Goal: Task Accomplishment & Management: Use online tool/utility

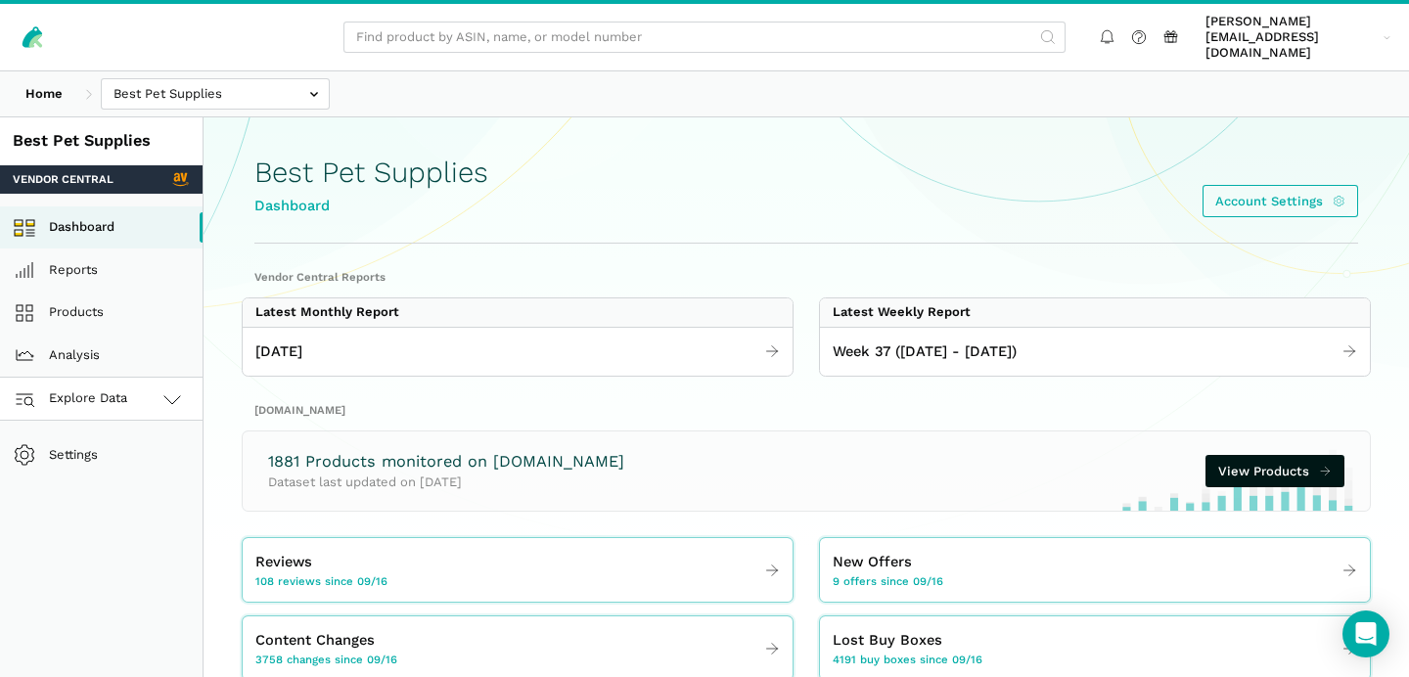
click at [133, 386] on link "Explore Data" at bounding box center [101, 399] width 203 height 43
click at [121, 465] on link "[DOMAIN_NAME]" at bounding box center [101, 485] width 203 height 43
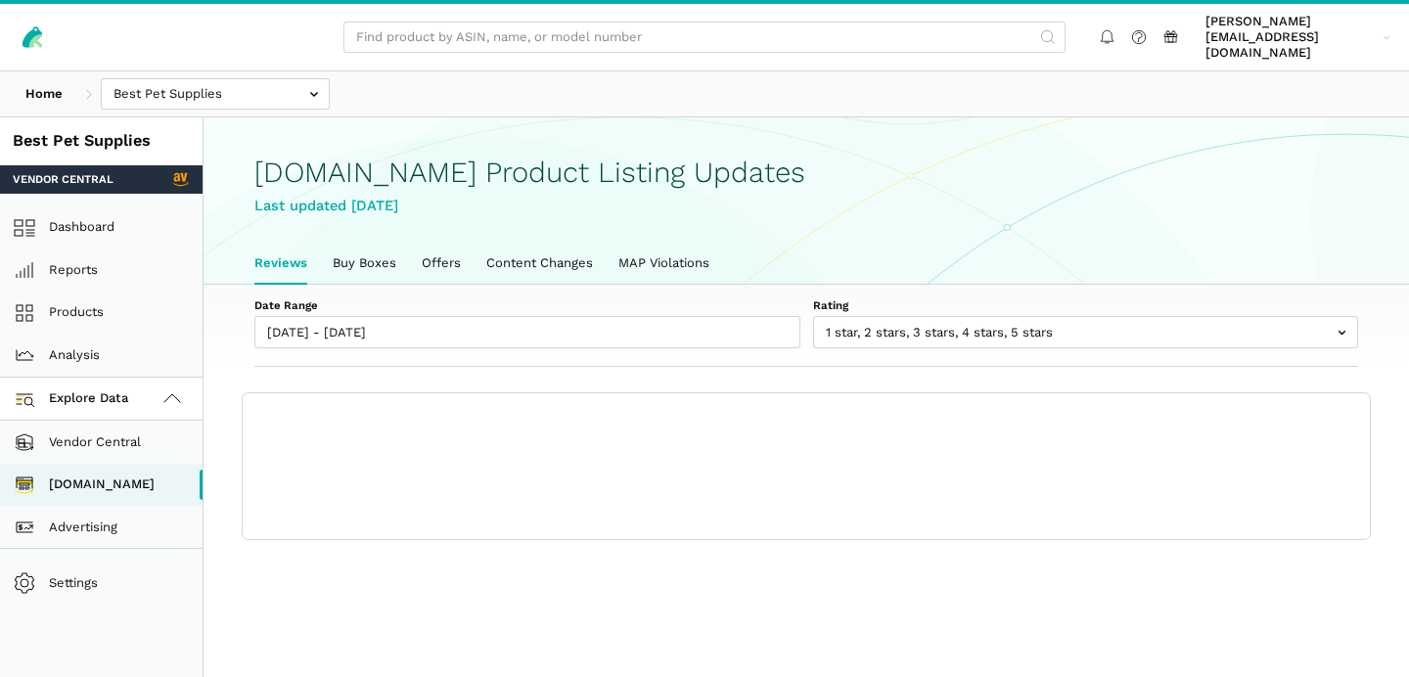
scroll to position [6, 0]
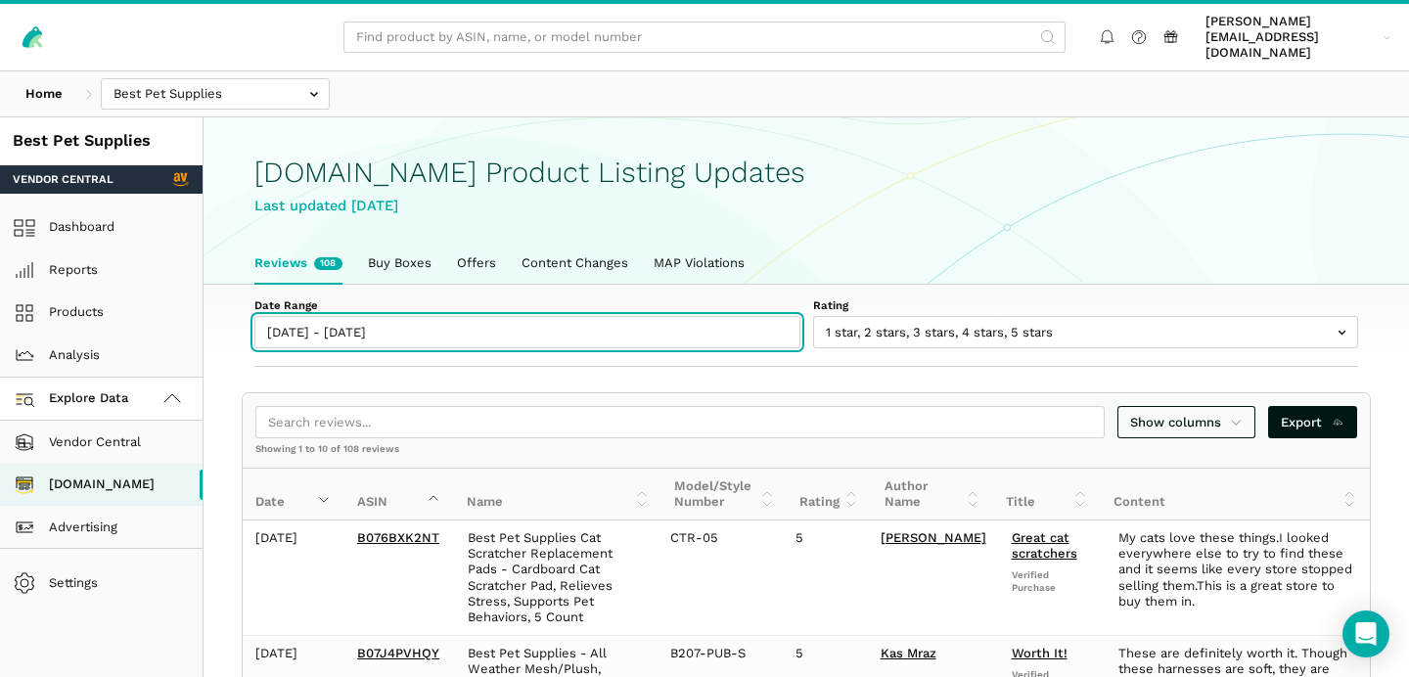
click at [306, 316] on input "09/16/2025 - 09/22/2025" at bounding box center [527, 332] width 546 height 32
type input "09/16/2025"
type input "[DATE]"
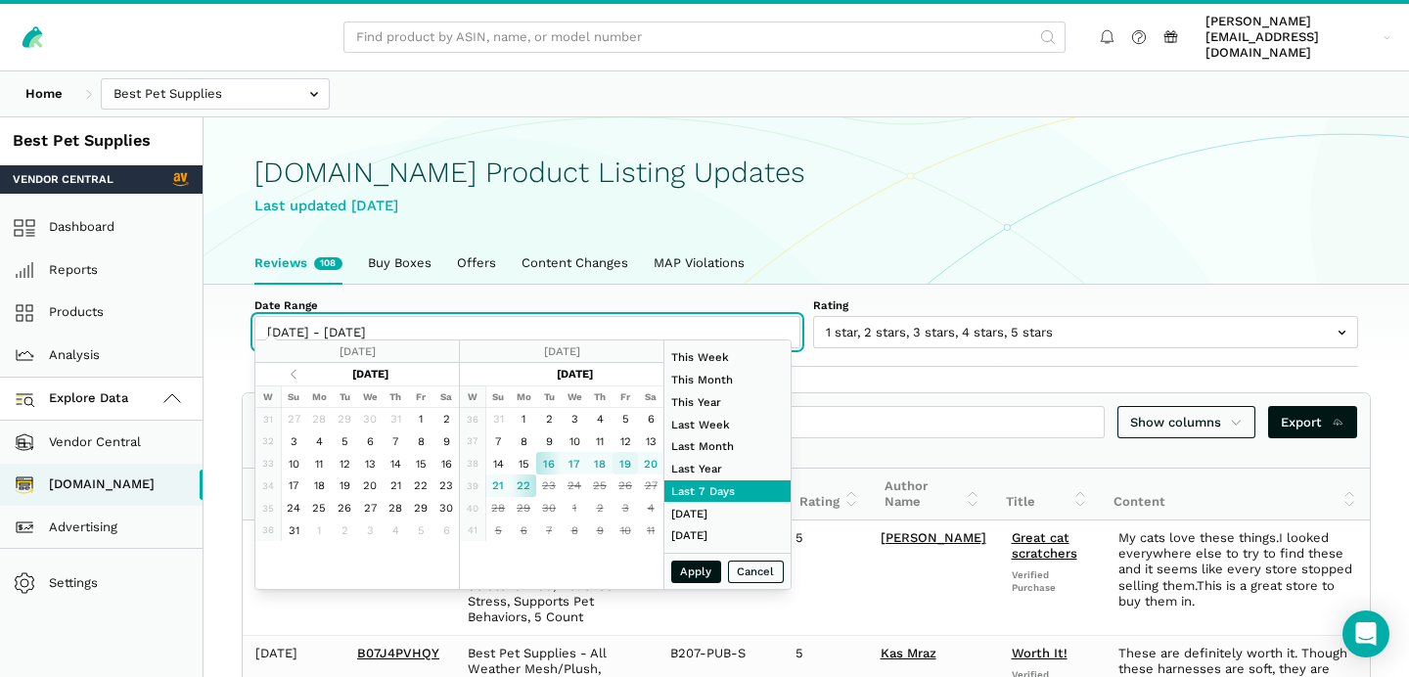
type input "09/19/2025"
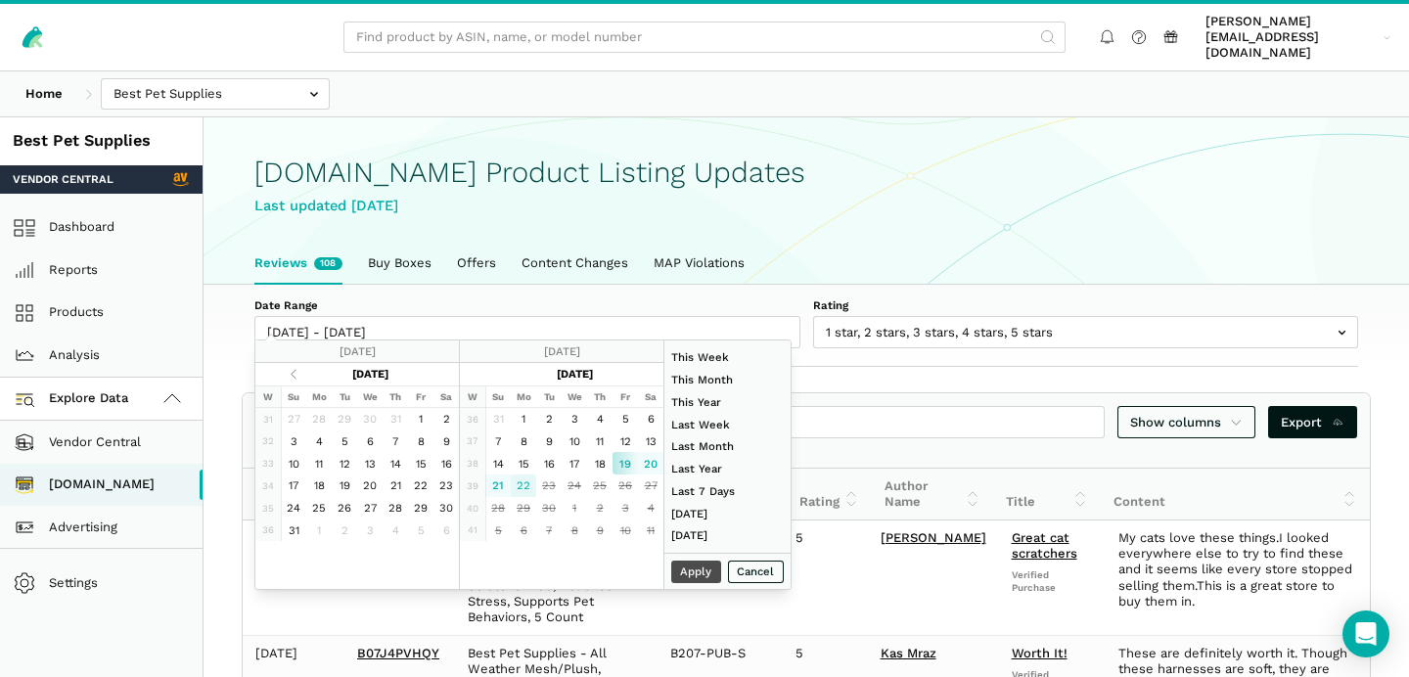
type input "[DATE]"
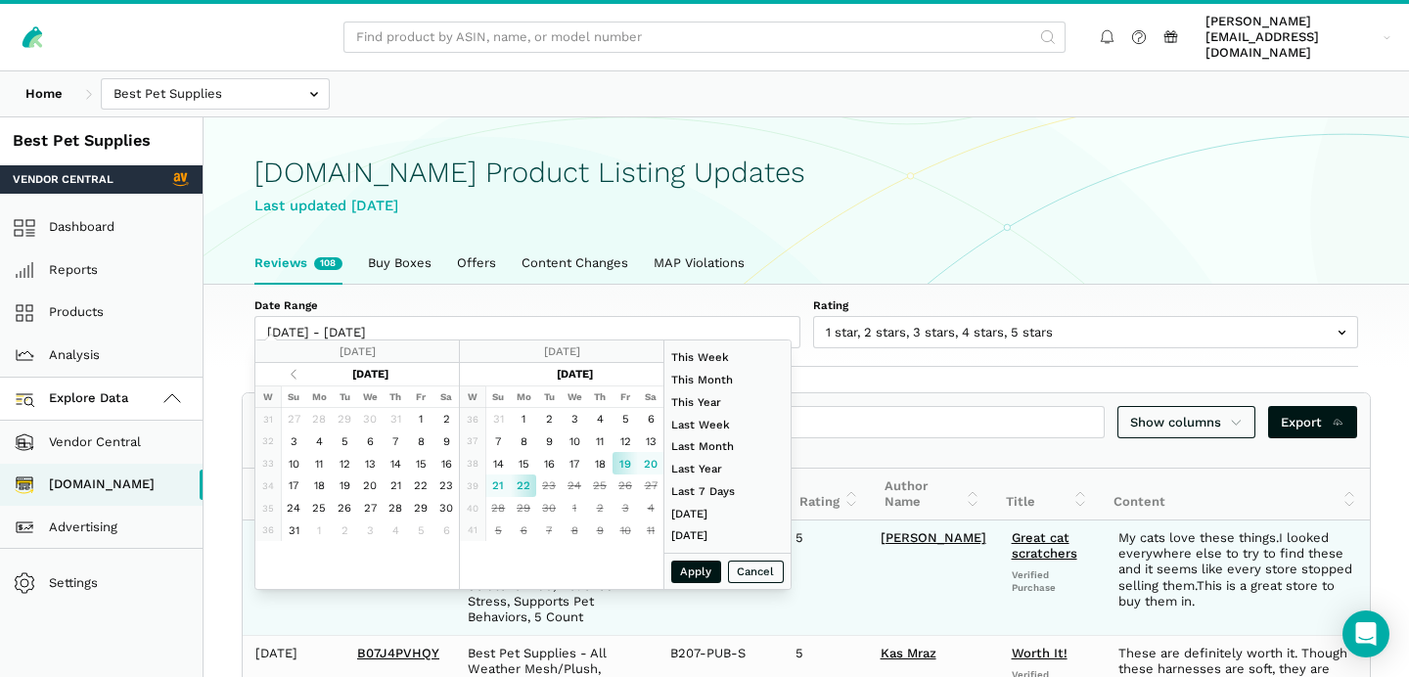
type input "09/19/2025"
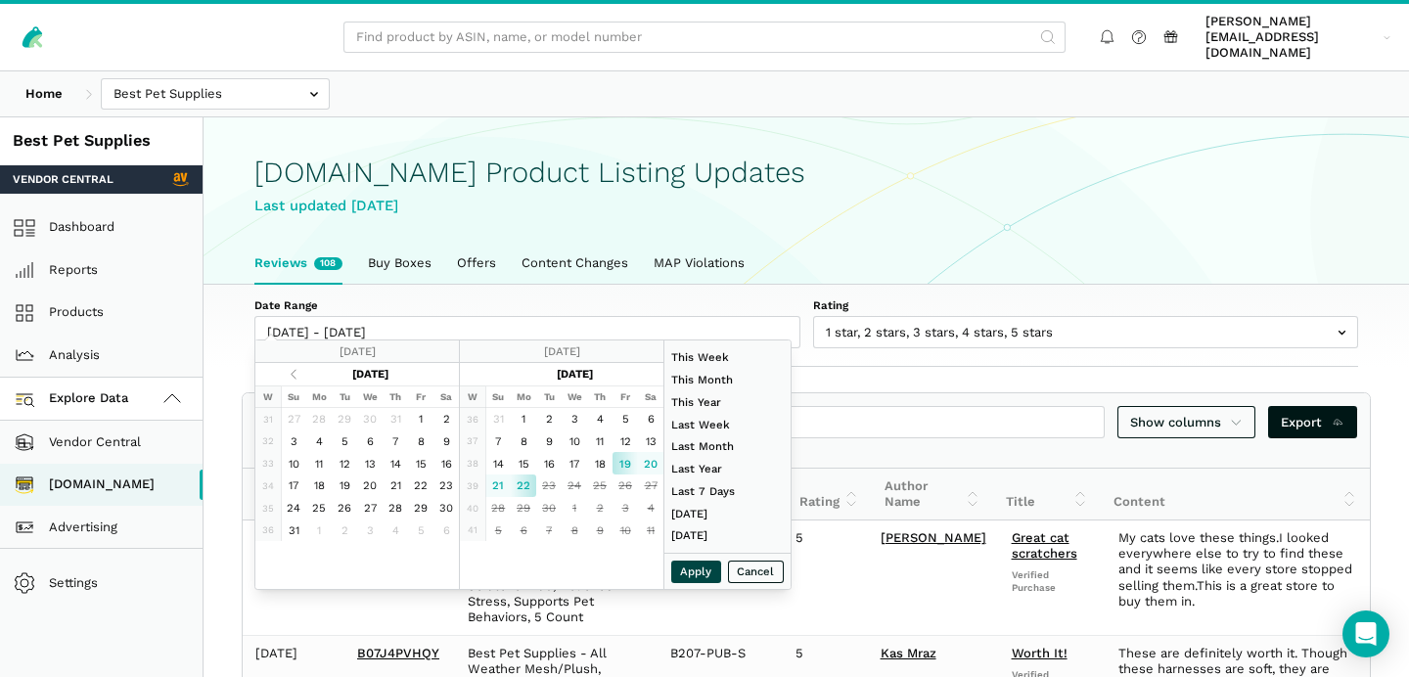
click at [692, 570] on button "Apply" at bounding box center [696, 572] width 51 height 23
type input "09/19/2025 - 09/22/2025"
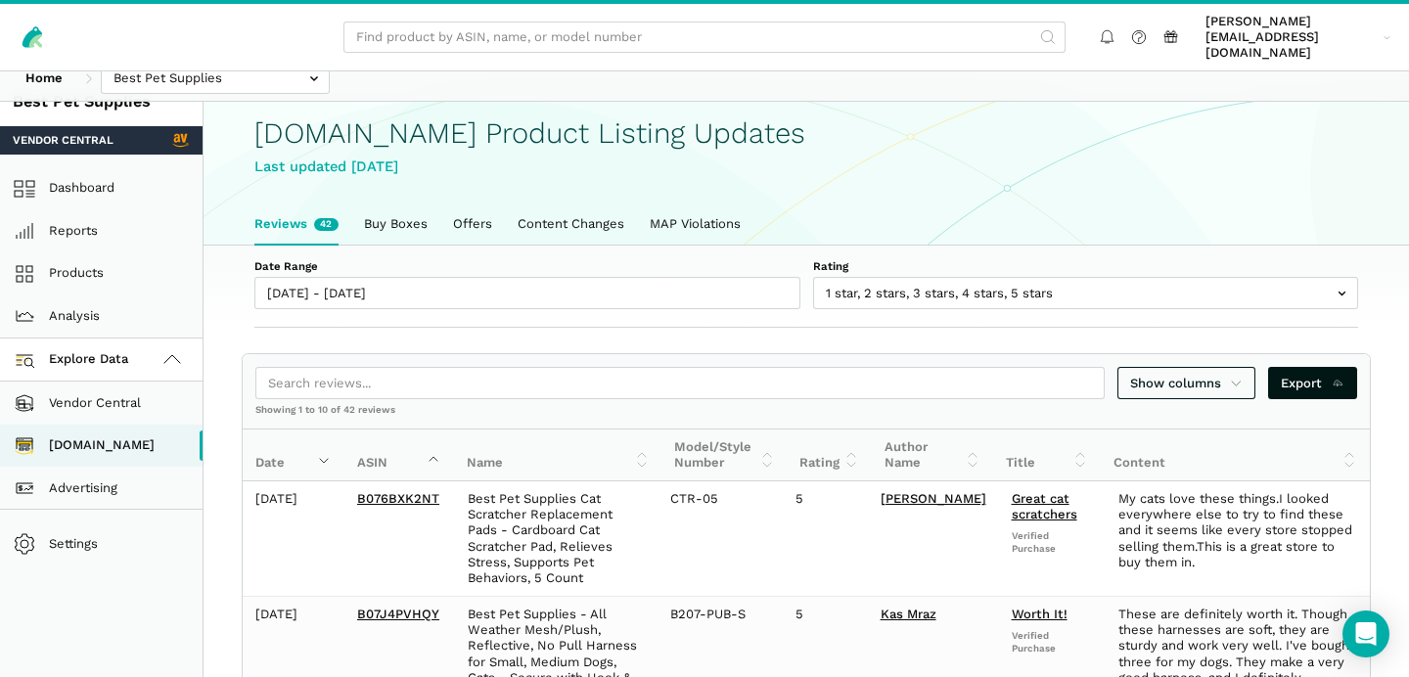
scroll to position [53, 0]
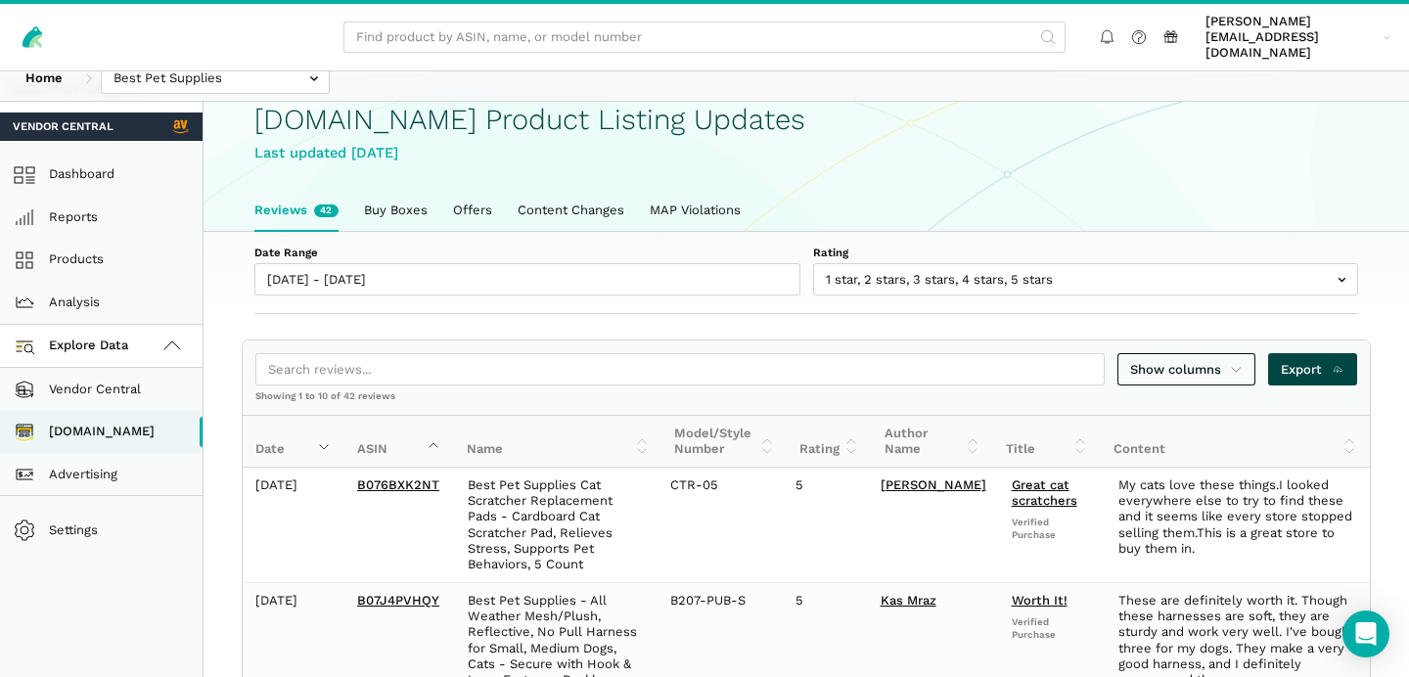
click at [1314, 363] on link "Export" at bounding box center [1312, 369] width 89 height 32
